Goal: Transaction & Acquisition: Download file/media

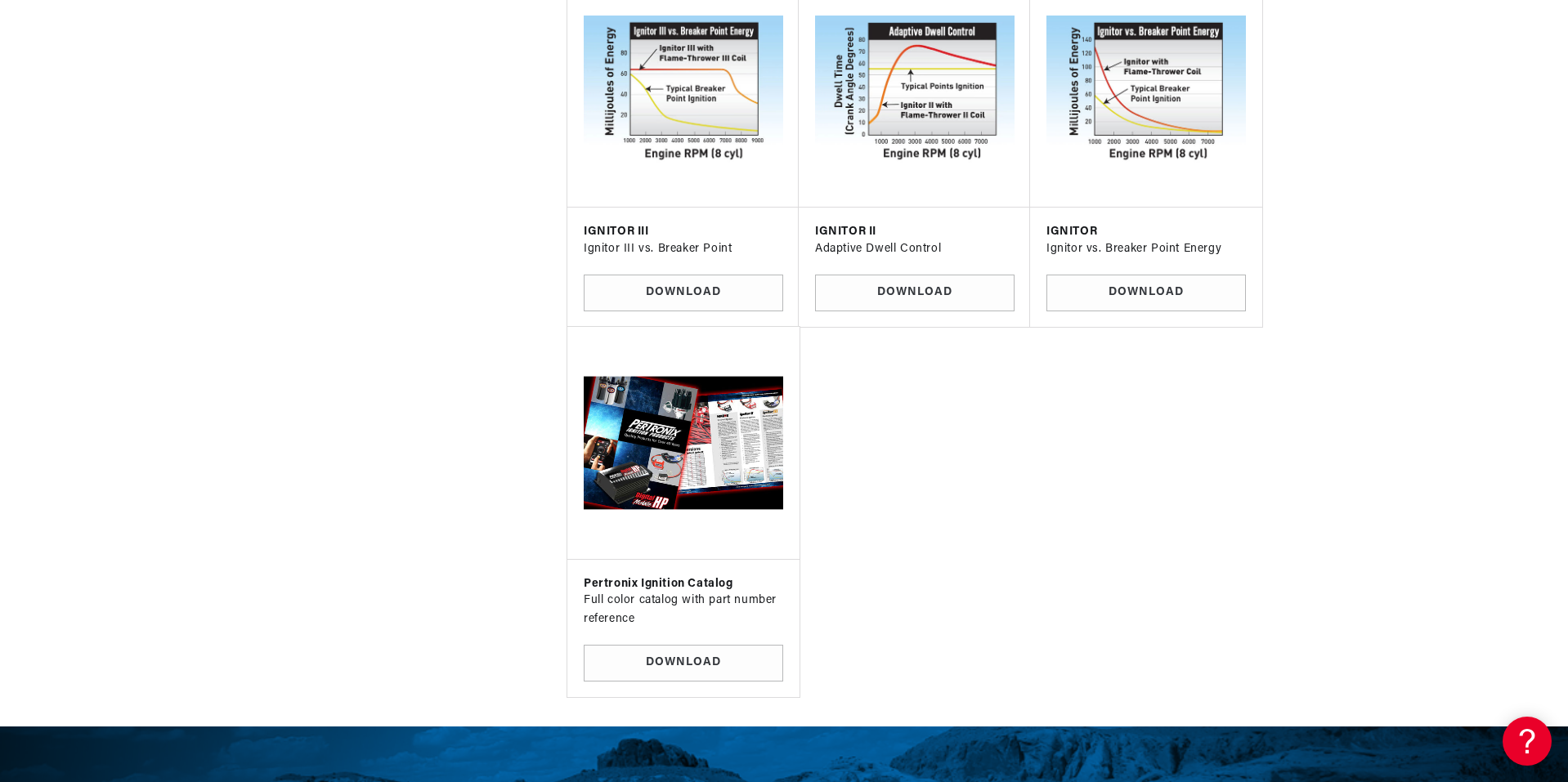
click at [748, 482] on img at bounding box center [683, 443] width 206 height 206
click at [740, 657] on link "Download" at bounding box center [683, 663] width 199 height 37
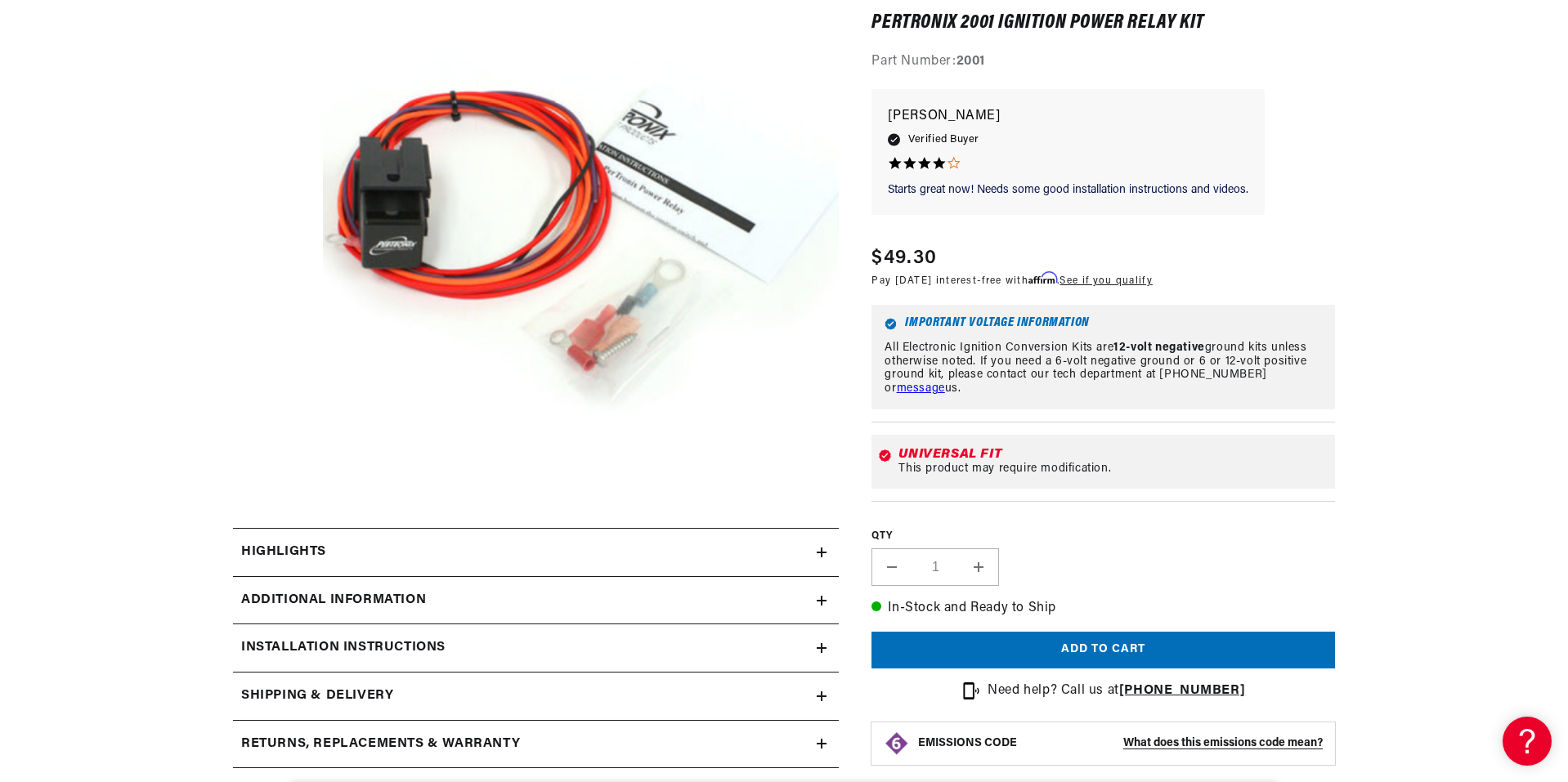
scroll to position [327, 0]
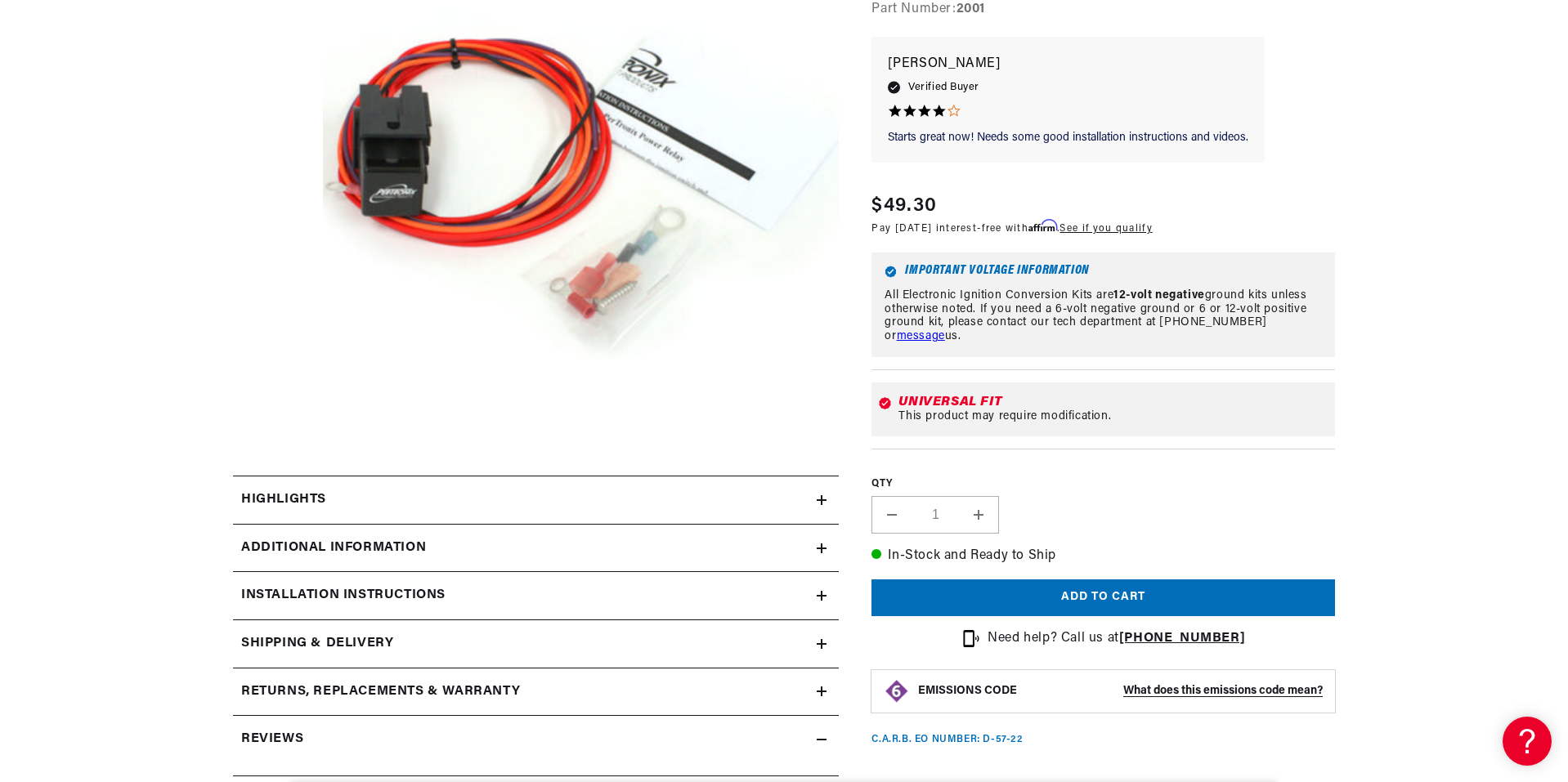
click at [263, 590] on h2 "Installation instructions" at bounding box center [344, 596] width 205 height 22
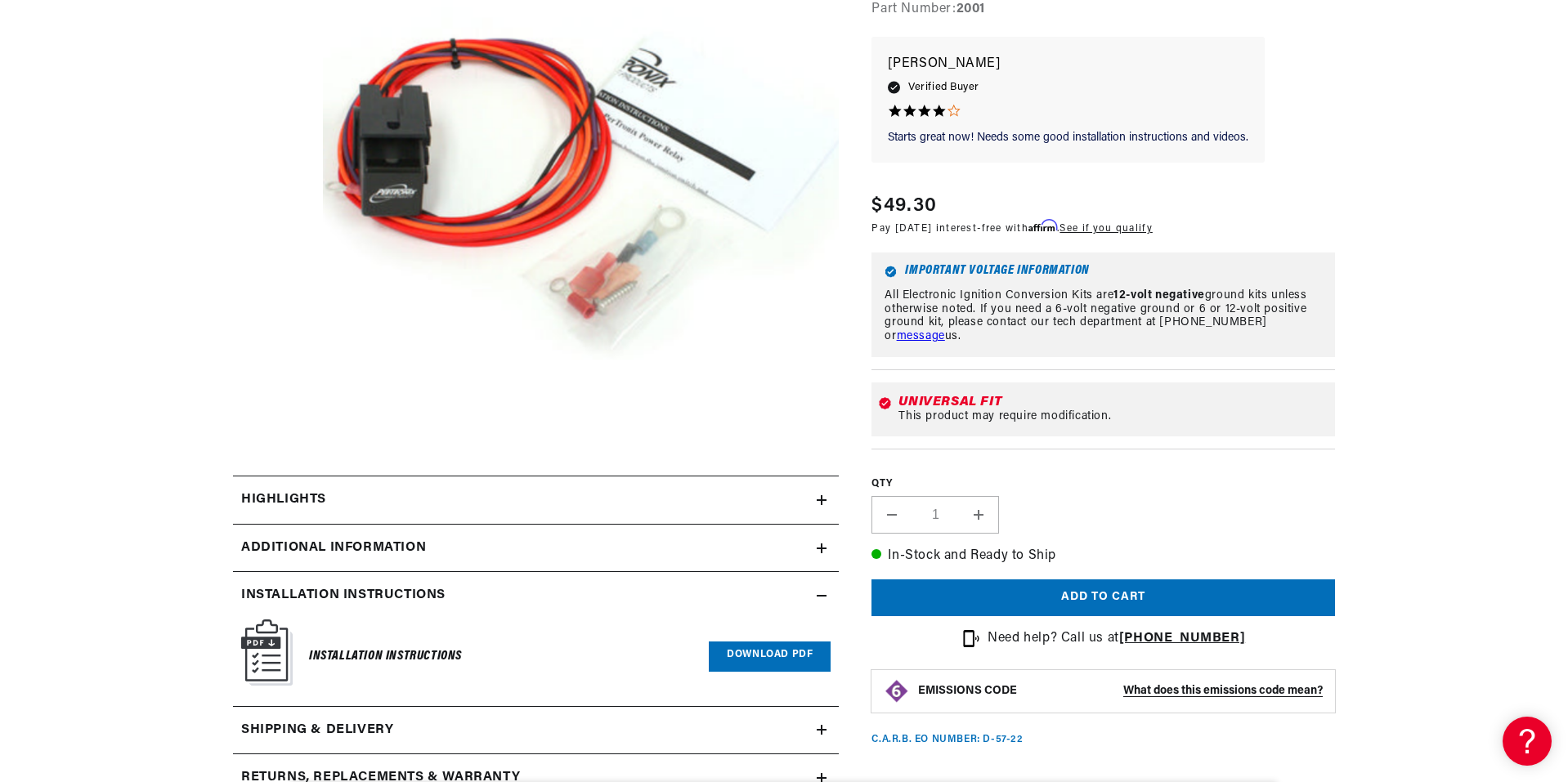
click at [747, 648] on link "Download PDF" at bounding box center [769, 657] width 122 height 31
